Goal: Task Accomplishment & Management: Use online tool/utility

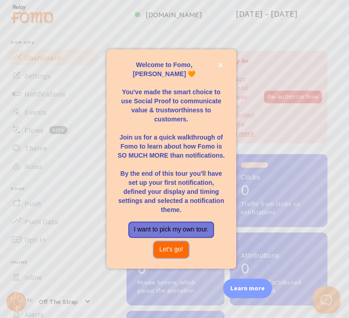
click at [165, 250] on button "Let's go!" at bounding box center [170, 249] width 35 height 16
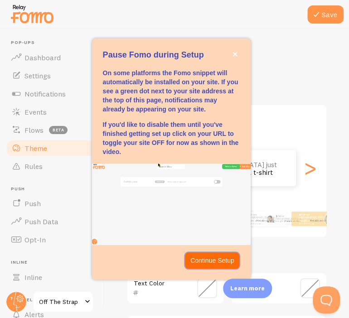
click at [213, 267] on button "Continue Setup" at bounding box center [212, 260] width 55 height 16
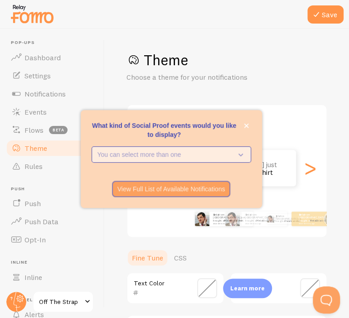
click at [137, 154] on p "You can select more than one" at bounding box center [164, 154] width 135 height 9
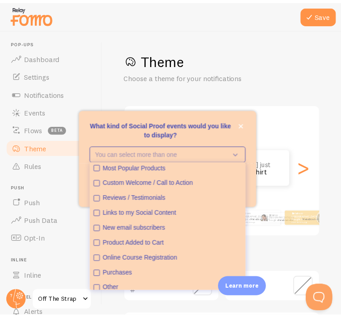
scroll to position [24, 0]
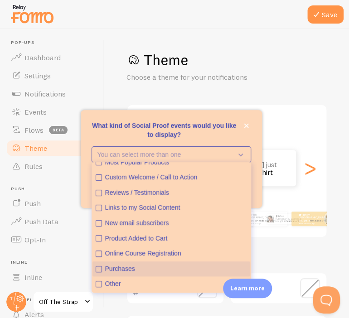
click at [101, 269] on icon "Purchases" at bounding box center [98, 268] width 5 height 5
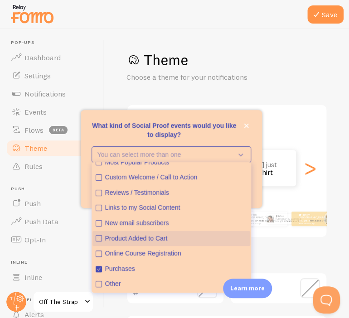
click at [100, 238] on icon "Product Added to Cart" at bounding box center [98, 237] width 5 height 5
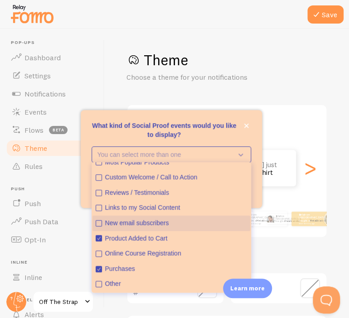
click at [97, 225] on icon "New email subscribers" at bounding box center [98, 223] width 5 height 5
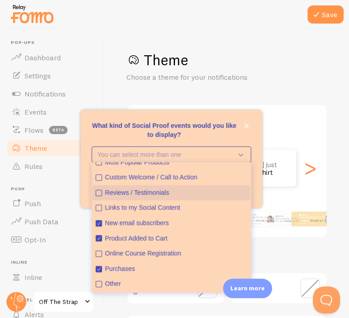
click at [98, 193] on icon "Reviews / Testimonials" at bounding box center [98, 192] width 5 height 5
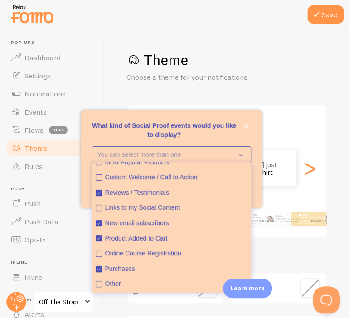
click at [230, 139] on p "What kind of Social Proof events would you like to display?" at bounding box center [170, 130] width 159 height 18
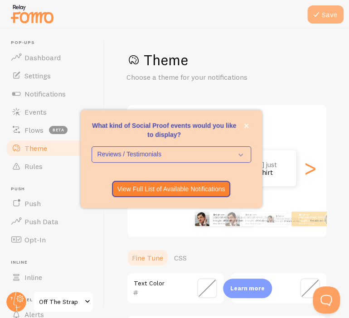
click at [326, 15] on button "Save" at bounding box center [325, 14] width 36 height 18
click at [276, 77] on p "Choose a theme for your notifications" at bounding box center [226, 77] width 201 height 10
click at [242, 127] on button "close," at bounding box center [246, 126] width 10 height 10
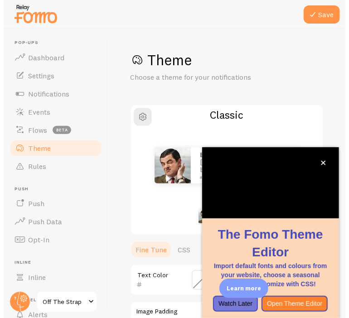
scroll to position [84, 0]
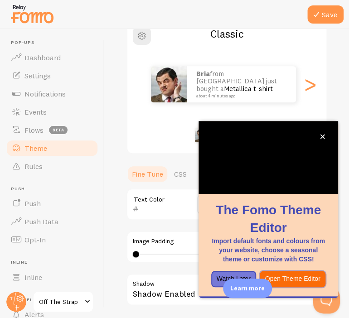
click at [295, 281] on button "Open Theme Editor" at bounding box center [292, 279] width 66 height 16
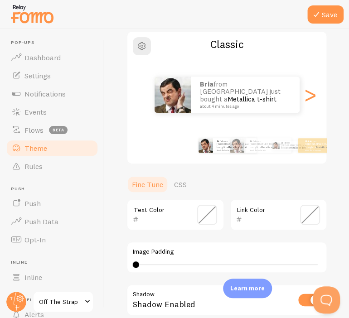
scroll to position [84, 0]
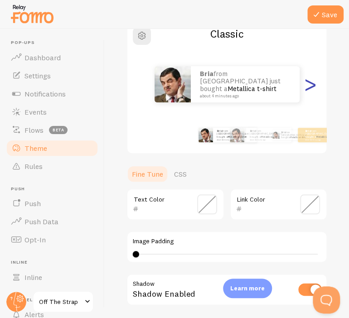
click at [307, 85] on div ">" at bounding box center [309, 84] width 11 height 65
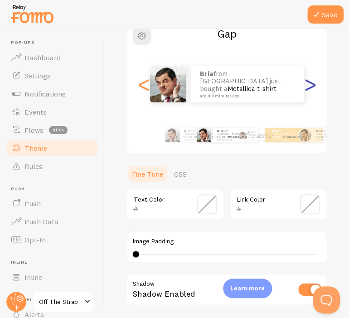
click at [307, 85] on div ">" at bounding box center [309, 84] width 11 height 65
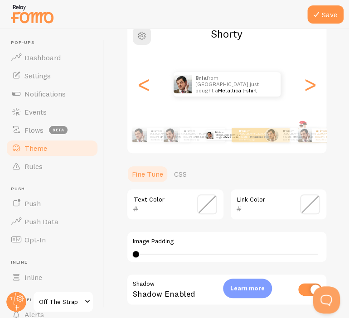
click at [338, 106] on div "Save Theme Choose a theme for your notifications [PERSON_NAME] from [GEOGRAPHIC…" at bounding box center [227, 173] width 244 height 289
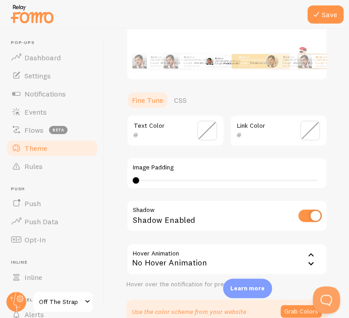
scroll to position [205, 0]
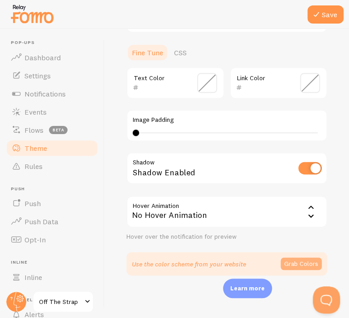
click at [301, 265] on button "Grab Colors" at bounding box center [300, 263] width 41 height 13
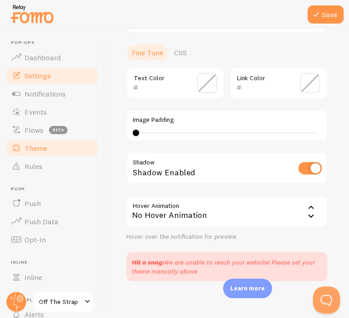
click at [37, 79] on span "Settings" at bounding box center [37, 75] width 26 height 9
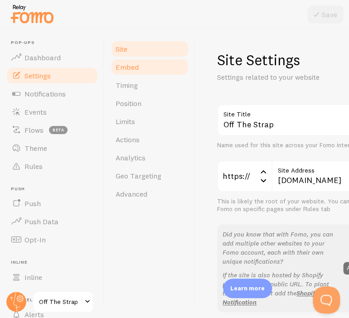
click at [142, 67] on link "Embed" at bounding box center [149, 67] width 79 height 18
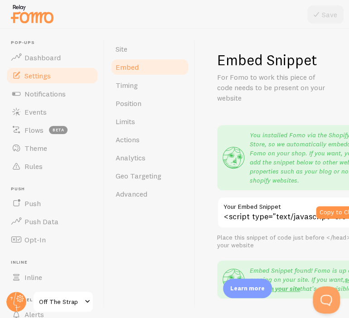
click at [172, 232] on div "Site Embed Timing Position Limits Actions Analytics Geo Targeting Advanced" at bounding box center [150, 173] width 91 height 289
